Goal: Task Accomplishment & Management: Manage account settings

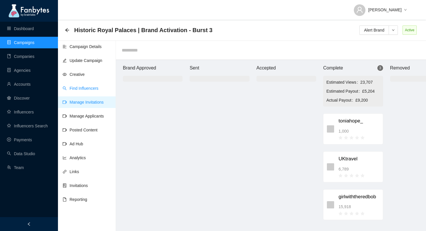
scroll to position [6, 34]
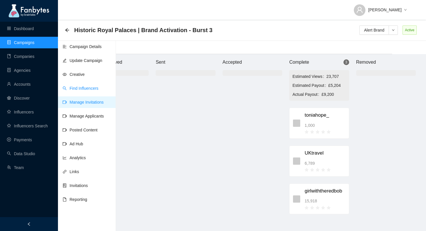
click at [79, 89] on link "Find Influencers" at bounding box center [81, 88] width 36 height 5
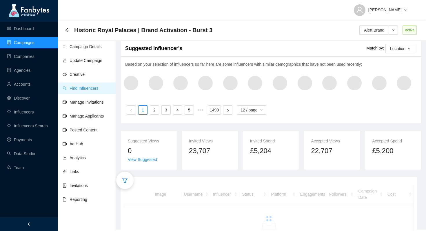
scroll to position [17, 0]
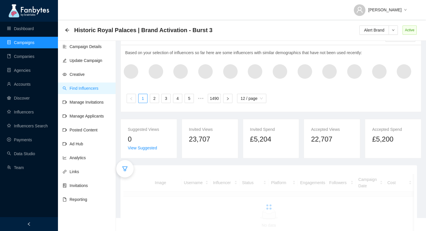
click at [122, 166] on icon "filter" at bounding box center [125, 169] width 6 height 6
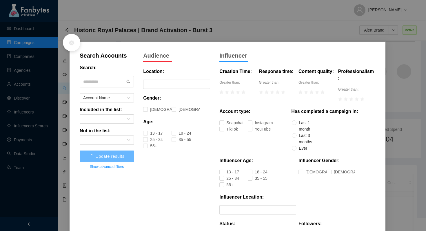
click at [102, 83] on input "text" at bounding box center [104, 81] width 42 height 9
type input "*****"
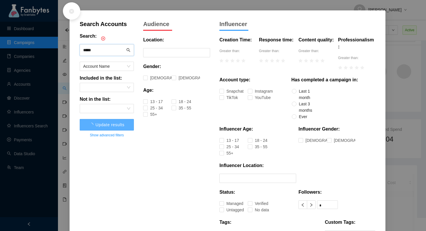
scroll to position [39, 0]
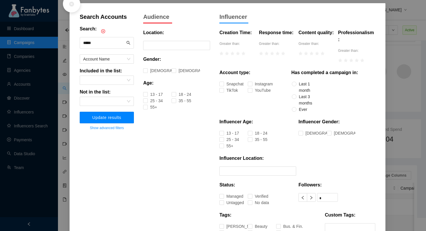
click at [116, 121] on button "Update results" at bounding box center [107, 118] width 54 height 12
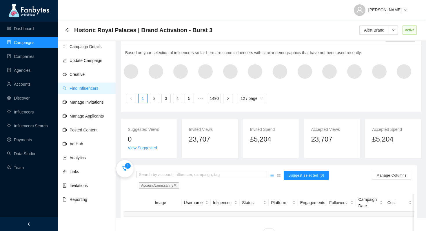
scroll to position [49, 0]
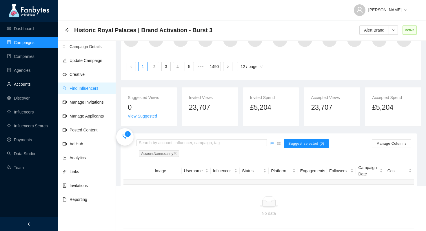
click at [26, 85] on link "Accounts" at bounding box center [19, 84] width 24 height 5
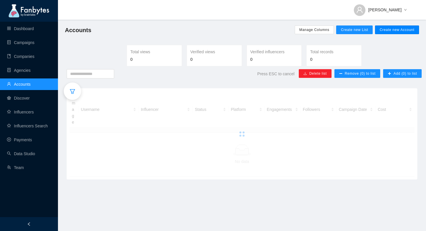
click at [397, 31] on span "Create new Account" at bounding box center [396, 29] width 35 height 5
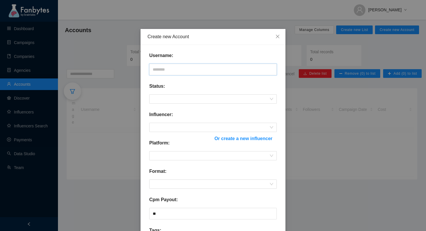
click at [195, 67] on input "text" at bounding box center [212, 70] width 127 height 12
click at [183, 95] on span at bounding box center [213, 99] width 120 height 9
type input "**********"
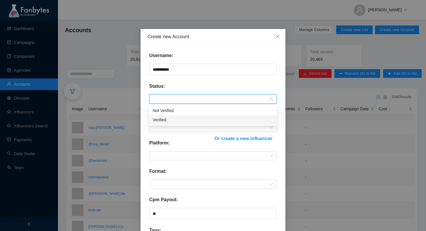
click at [171, 118] on div "Verified" at bounding box center [213, 120] width 120 height 6
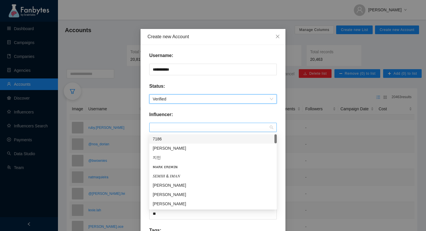
click at [181, 124] on span at bounding box center [213, 127] width 120 height 9
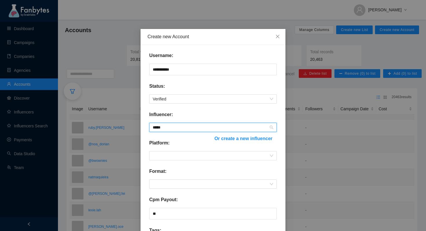
type input "*****"
click at [199, 118] on div "Influencer:" at bounding box center [212, 117] width 127 height 12
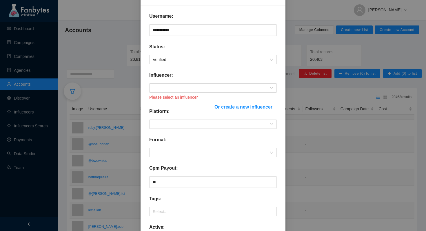
scroll to position [47, 0]
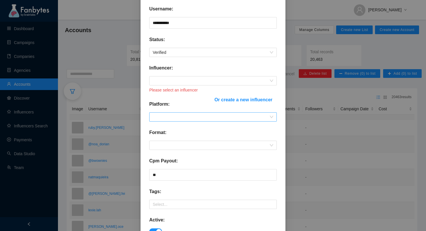
click at [245, 116] on span at bounding box center [213, 117] width 120 height 9
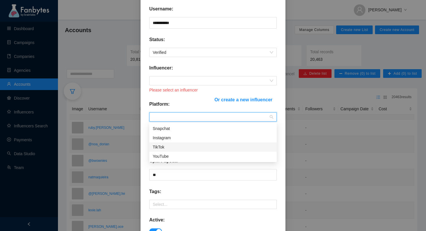
click at [198, 146] on div "TikTok" at bounding box center [213, 147] width 120 height 6
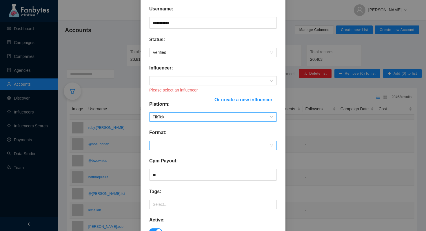
click at [197, 144] on span at bounding box center [213, 145] width 120 height 9
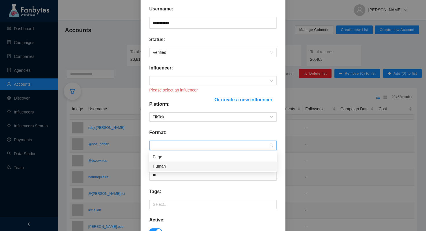
click at [187, 166] on div "Human" at bounding box center [213, 166] width 120 height 6
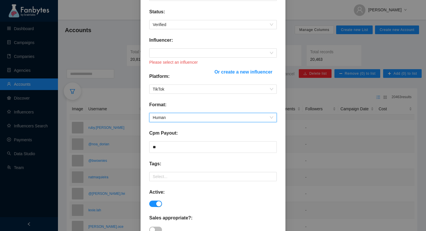
scroll to position [83, 0]
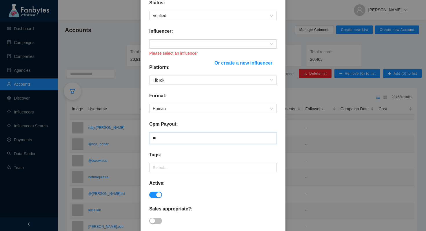
click at [185, 133] on input "**" at bounding box center [212, 138] width 127 height 12
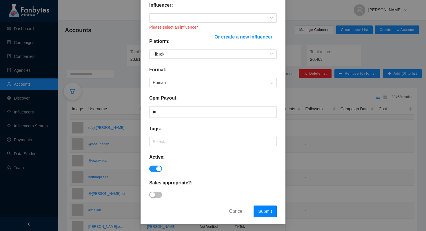
click at [264, 211] on span "Submit" at bounding box center [265, 211] width 14 height 5
click at [265, 213] on span "Submit" at bounding box center [265, 211] width 14 height 5
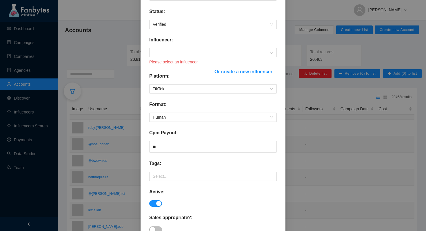
scroll to position [43, 0]
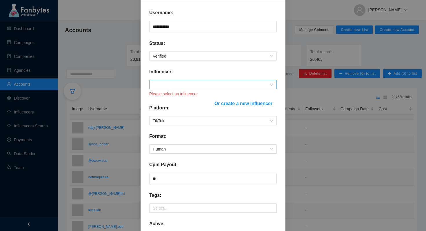
click at [214, 89] on span at bounding box center [213, 84] width 120 height 9
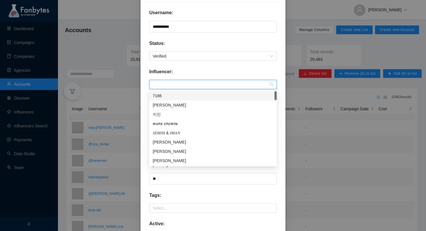
click at [218, 64] on form "**********" at bounding box center [212, 146] width 127 height 274
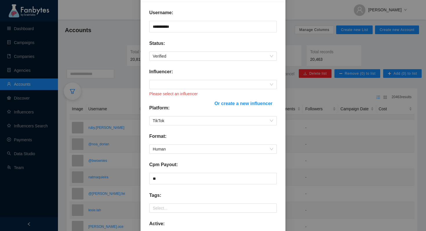
click at [239, 103] on span "Or create a new influencer" at bounding box center [243, 103] width 58 height 7
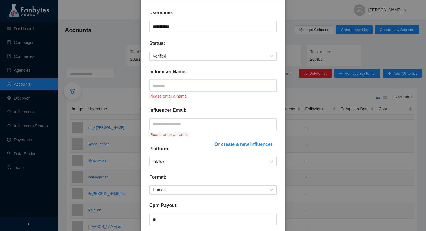
click at [184, 86] on input "text" at bounding box center [212, 86] width 127 height 12
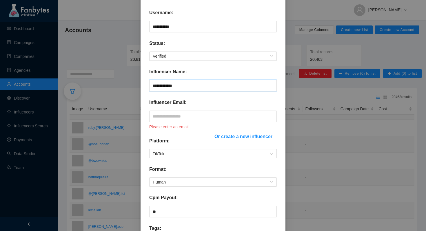
type input "**********"
click at [182, 112] on input "text" at bounding box center [212, 117] width 127 height 12
paste input "**********"
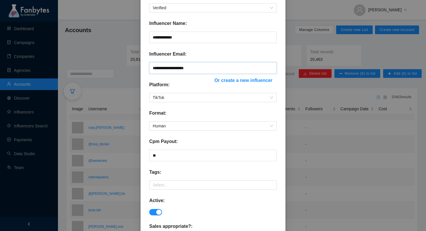
scroll to position [135, 0]
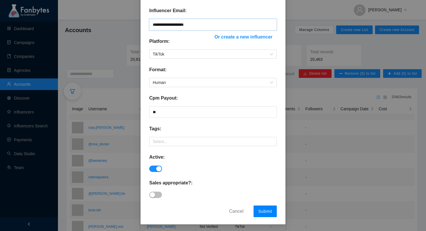
type input "**********"
click at [268, 211] on span "Submit" at bounding box center [265, 211] width 14 height 5
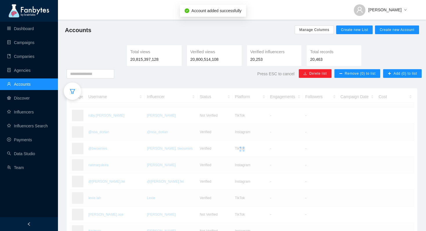
scroll to position [106, 0]
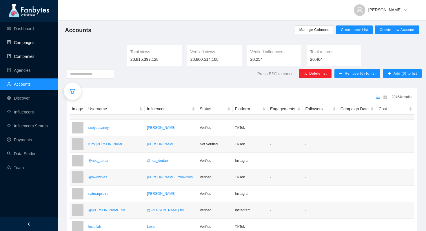
click at [29, 42] on link "Campaigns" at bounding box center [20, 42] width 27 height 5
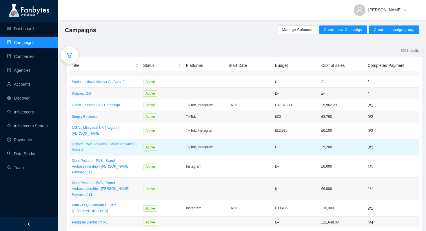
click at [98, 143] on p "Historic Royal Palaces | Brand Activation - Burst 3" at bounding box center [105, 147] width 67 height 12
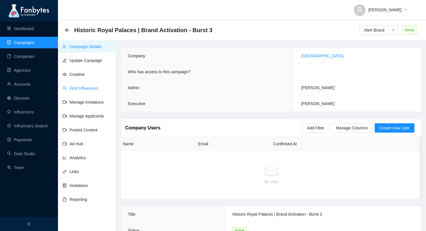
click at [87, 88] on link "Find Influencers" at bounding box center [81, 88] width 36 height 5
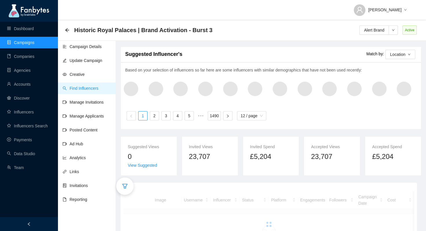
click at [125, 191] on div at bounding box center [124, 185] width 17 height 17
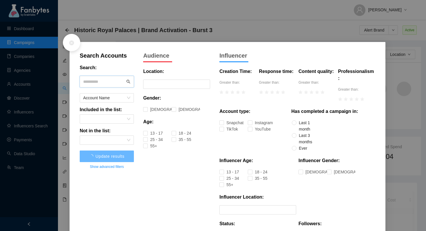
click at [104, 77] on input "text" at bounding box center [104, 81] width 42 height 9
type input "*****"
click at [120, 154] on span "Update results" at bounding box center [106, 156] width 29 height 5
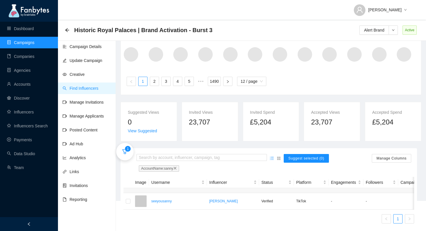
scroll to position [0, 1]
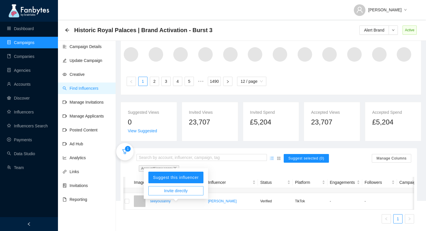
click at [175, 188] on span "Invite directly" at bounding box center [176, 191] width 24 height 6
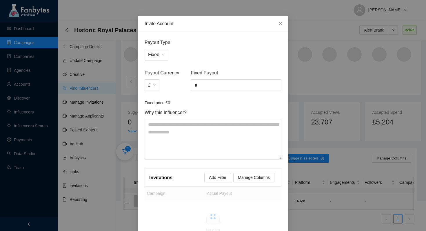
scroll to position [13, 0]
click at [205, 79] on div "*" at bounding box center [236, 85] width 90 height 12
click at [205, 86] on input "*" at bounding box center [236, 84] width 90 height 11
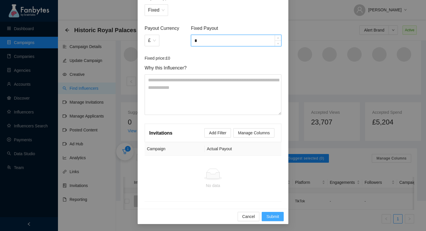
type input "*"
click at [276, 217] on span "Submit" at bounding box center [272, 216] width 13 height 6
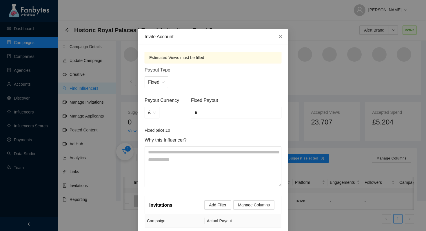
scroll to position [72, 0]
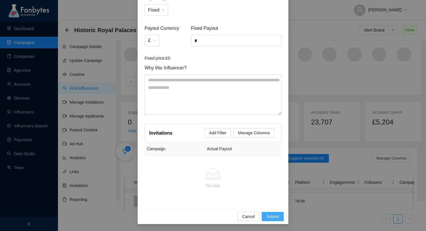
click at [276, 220] on button "Submit" at bounding box center [272, 216] width 22 height 9
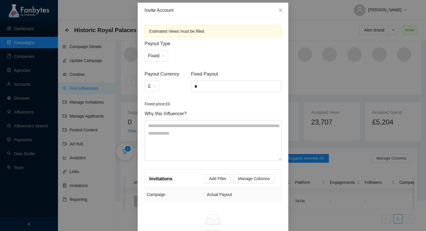
scroll to position [32, 0]
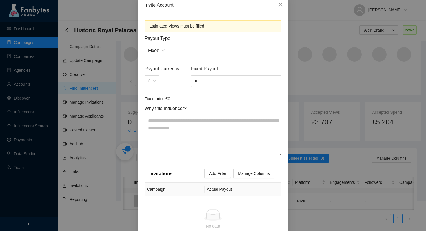
click at [279, 6] on icon "close" at bounding box center [280, 5] width 5 height 5
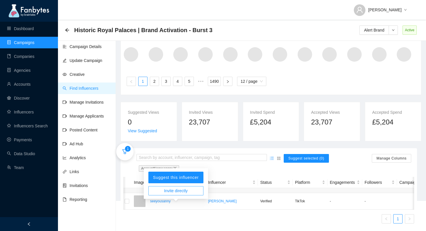
click at [180, 188] on span "Invite directly" at bounding box center [176, 191] width 24 height 6
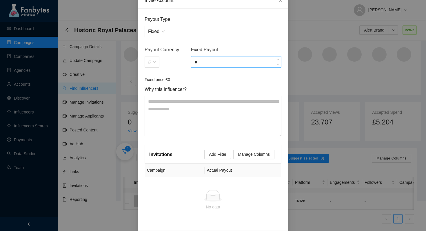
scroll to position [34, 0]
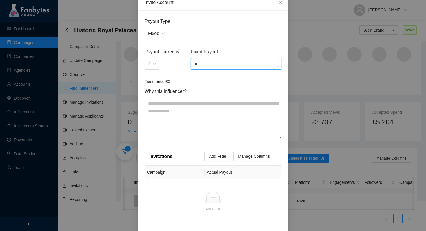
click at [212, 62] on input "*" at bounding box center [236, 63] width 90 height 11
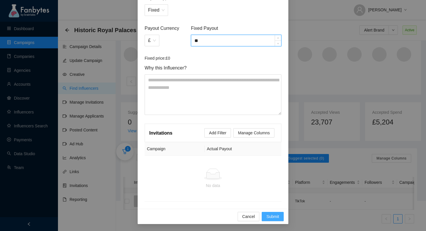
type input "**"
click at [269, 213] on button "Submit" at bounding box center [272, 216] width 22 height 9
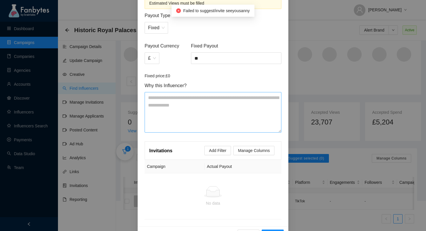
scroll to position [0, 0]
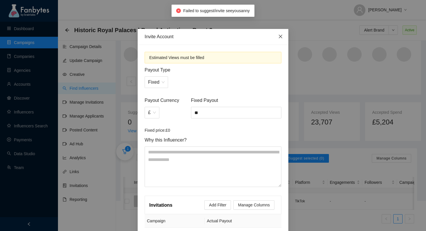
click at [280, 37] on icon "close" at bounding box center [279, 36] width 3 height 3
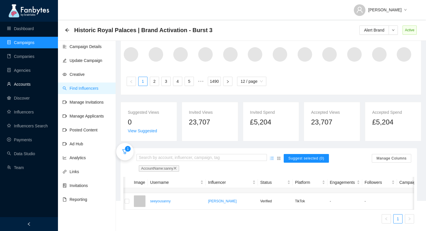
click at [25, 82] on link "Accounts" at bounding box center [19, 84] width 24 height 5
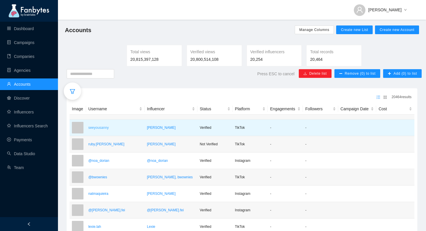
click at [102, 131] on p "seeyousanny" at bounding box center [115, 128] width 54 height 6
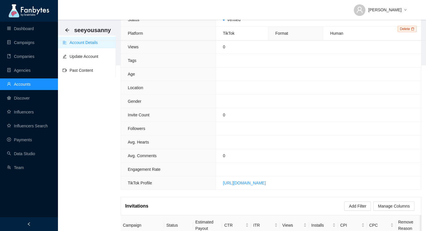
scroll to position [164, 0]
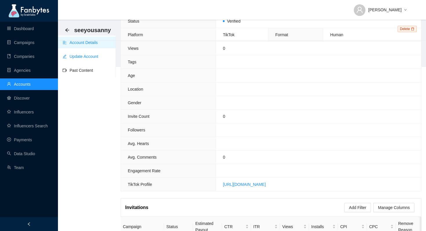
click at [91, 59] on link "Update Account" at bounding box center [81, 56] width 36 height 5
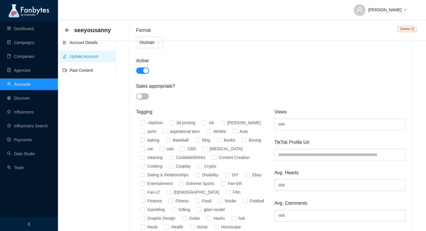
scroll to position [228, 0]
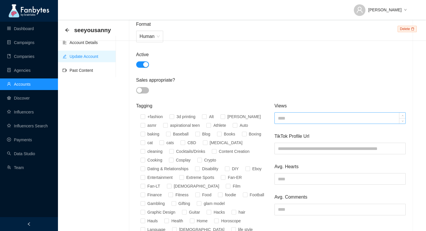
click at [312, 120] on input at bounding box center [339, 118] width 131 height 11
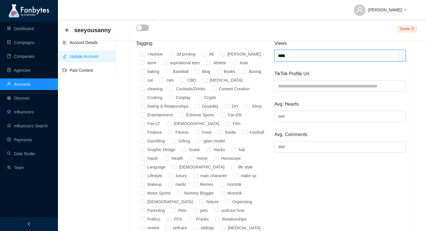
scroll to position [298, 0]
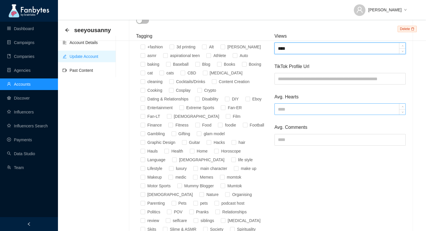
type input "****"
click at [306, 109] on input at bounding box center [339, 109] width 131 height 11
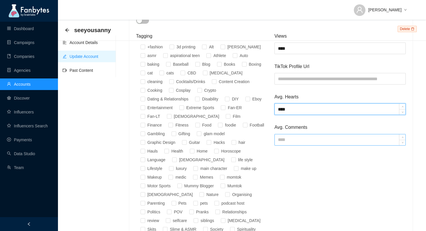
type input "****"
click at [299, 138] on input at bounding box center [339, 139] width 131 height 11
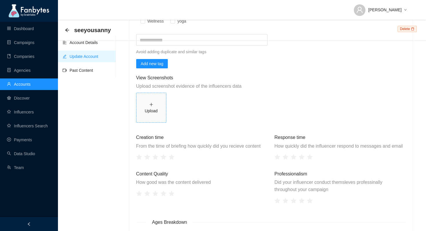
scroll to position [653, 0]
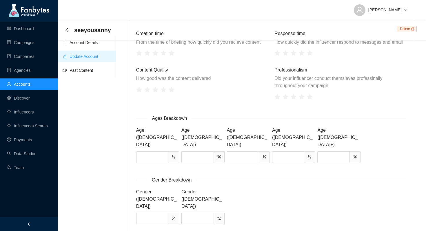
type input "****"
click at [152, 152] on input at bounding box center [152, 157] width 32 height 11
type input "*"
type input "**"
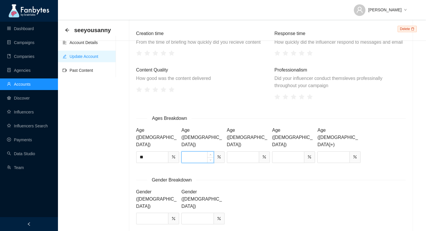
click at [190, 152] on input at bounding box center [197, 157] width 32 height 11
type input "**"
click at [159, 213] on input at bounding box center [152, 218] width 32 height 11
type input "**"
click at [184, 213] on input at bounding box center [197, 218] width 32 height 11
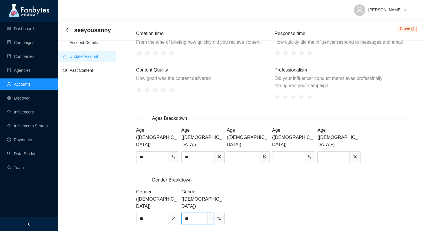
type input "**"
type input "*"
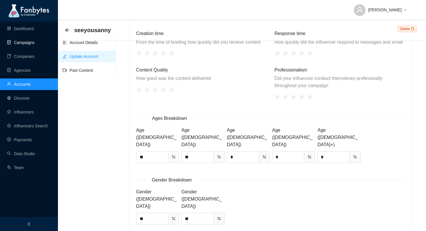
click at [27, 40] on link "Campaigns" at bounding box center [20, 42] width 27 height 5
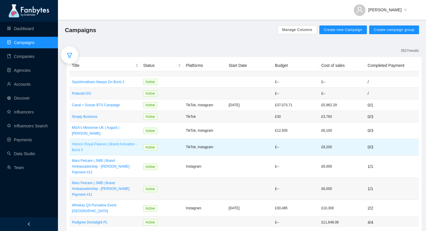
click at [90, 142] on p "Historic Royal Palaces | Brand Activation - Burst 3" at bounding box center [105, 147] width 67 height 12
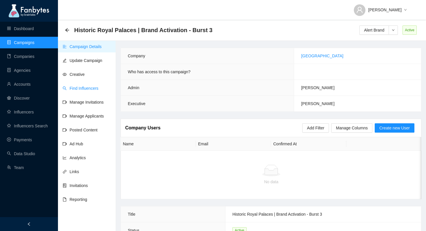
click at [88, 90] on link "Find Influencers" at bounding box center [81, 88] width 36 height 5
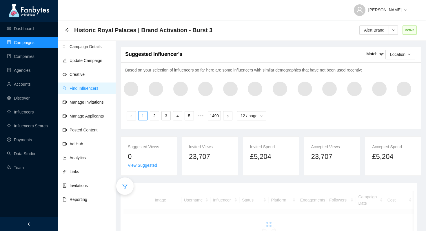
click at [129, 185] on div at bounding box center [124, 185] width 17 height 17
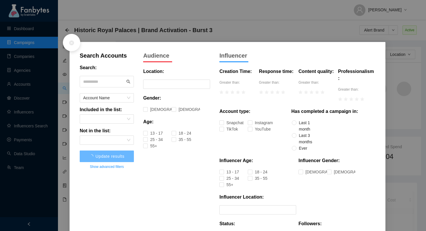
click at [113, 85] on input "text" at bounding box center [104, 81] width 42 height 9
type input "*****"
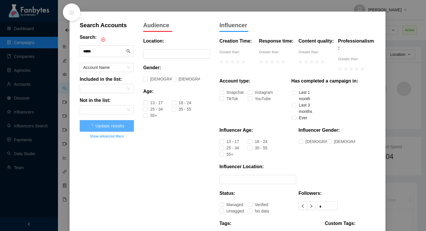
scroll to position [37, 0]
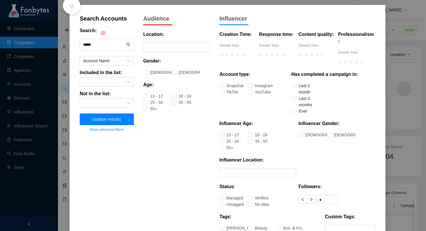
click at [123, 123] on button "Update results" at bounding box center [107, 119] width 54 height 12
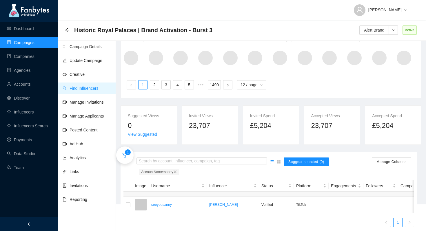
scroll to position [41, 0]
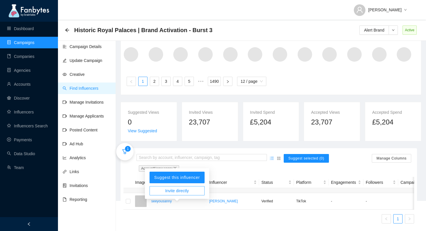
click at [178, 188] on span "Invite directly" at bounding box center [177, 191] width 24 height 6
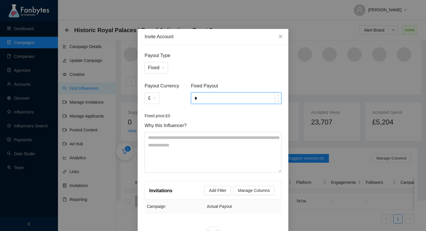
click at [198, 98] on input "*" at bounding box center [236, 98] width 90 height 11
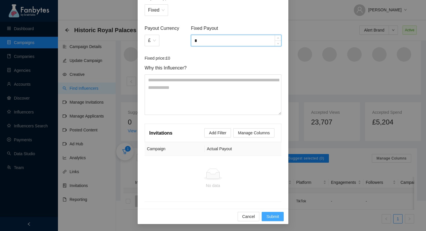
type input "*"
click at [270, 217] on span "Submit" at bounding box center [272, 216] width 13 height 6
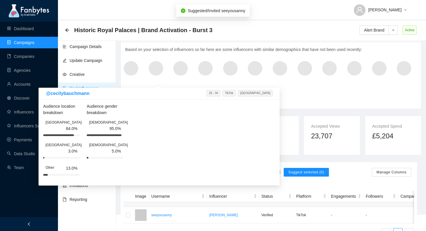
scroll to position [41, 0]
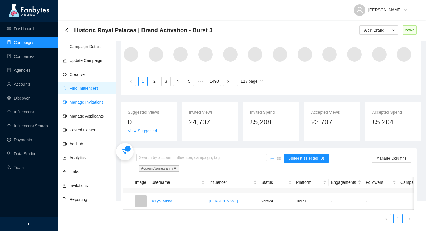
click at [94, 101] on link "Manage Invitations" at bounding box center [83, 102] width 41 height 5
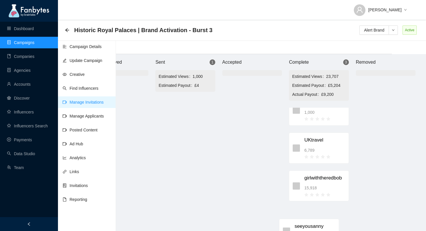
scroll to position [13, 0]
drag, startPoint x: 216, startPoint y: 109, endPoint x: 314, endPoint y: 212, distance: 142.7
click at [314, 212] on div "Brand Approved Sent 1 Estimated Views 1,000 Estimated Payout £4 seeyousanny 1,0…" at bounding box center [251, 142] width 347 height 177
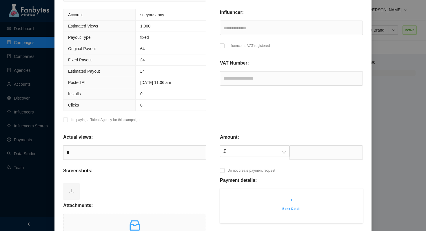
scroll to position [107, 0]
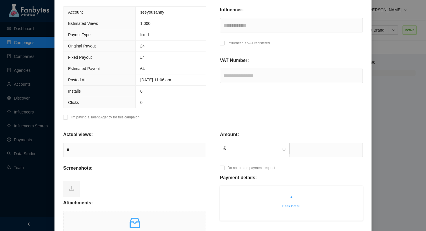
click at [309, 158] on div "Amount: £ Do not create payment request Payment details: + Bank Detail" at bounding box center [291, 190] width 157 height 132
click at [309, 152] on input "text" at bounding box center [325, 150] width 73 height 14
type input "****"
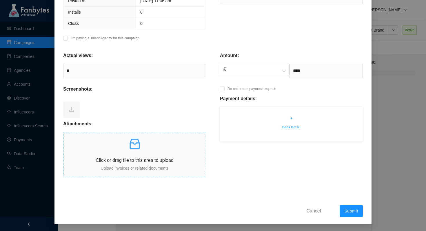
click at [135, 154] on div "Click or drag file to this area to upload Upload invoices or related documents" at bounding box center [134, 154] width 142 height 34
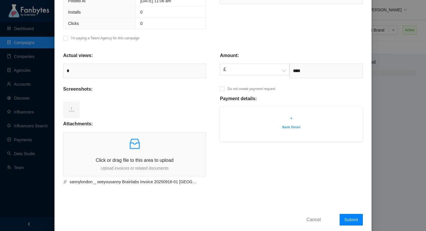
click at [349, 219] on span "Submit" at bounding box center [351, 219] width 14 height 5
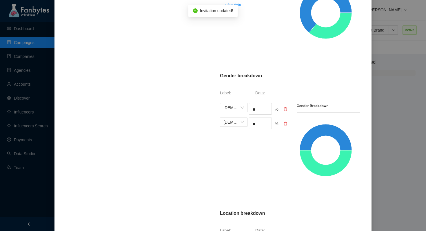
scroll to position [284, 0]
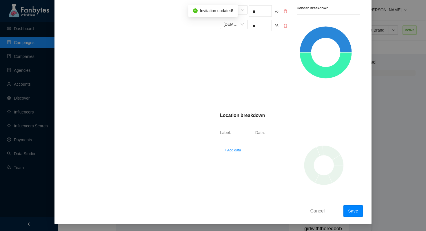
click at [356, 210] on span "Save" at bounding box center [353, 211] width 10 height 5
click at [236, 151] on span "+ Add data" at bounding box center [232, 150] width 17 height 6
click at [238, 146] on span at bounding box center [232, 147] width 18 height 9
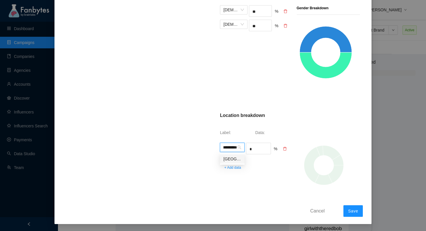
type input "**********"
click at [232, 157] on div "[GEOGRAPHIC_DATA]" at bounding box center [232, 159] width 18 height 6
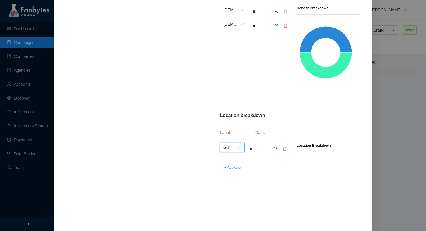
scroll to position [0, 0]
click at [256, 149] on input "*" at bounding box center [258, 149] width 24 height 9
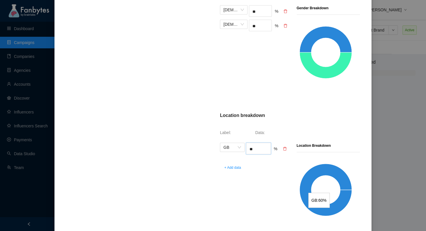
scroll to position [334, 0]
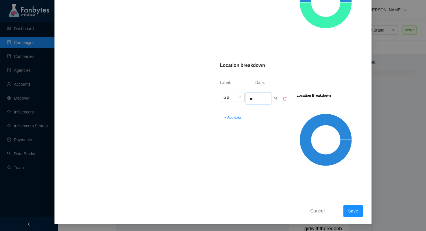
type input "**"
click at [352, 210] on span "Save" at bounding box center [353, 211] width 10 height 5
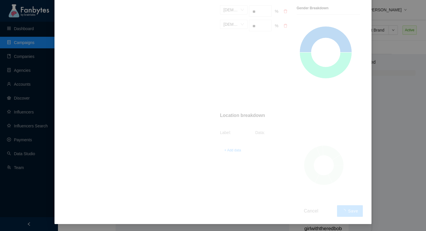
scroll to position [0, 0]
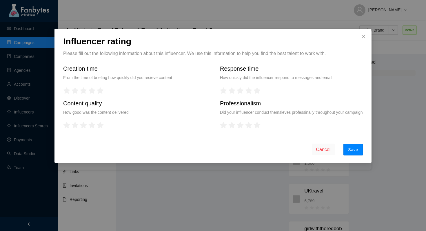
click at [358, 155] on button "Save" at bounding box center [352, 150] width 19 height 12
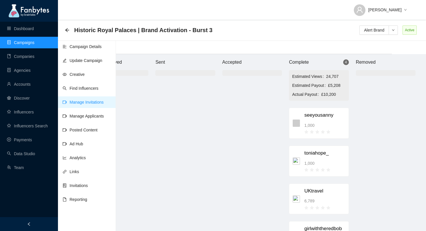
scroll to position [0, 34]
